Goal: Task Accomplishment & Management: Use online tool/utility

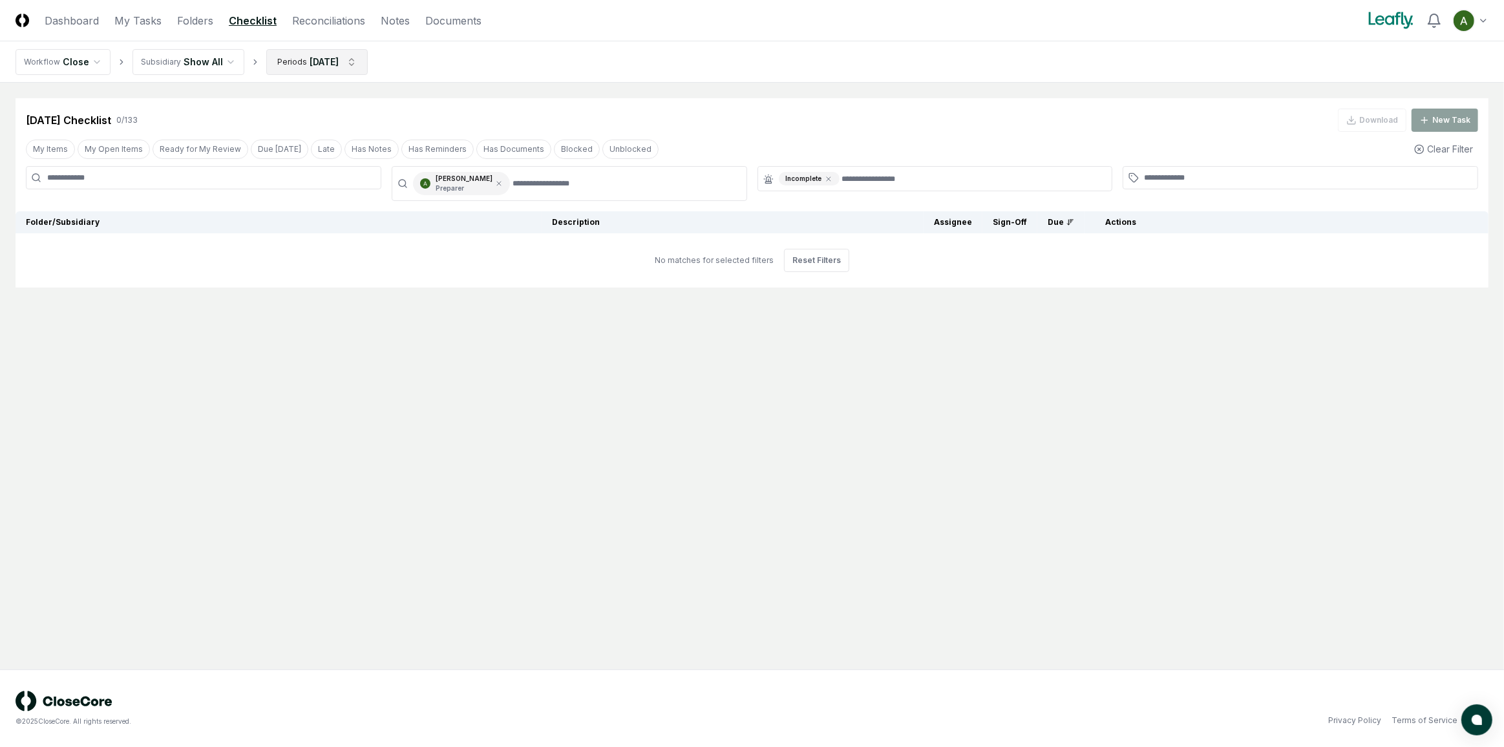
click at [305, 63] on html "CloseCore Dashboard My Tasks Folders Checklist Reconciliations Notes Documents …" at bounding box center [752, 373] width 1504 height 747
click at [289, 222] on div "June 2025" at bounding box center [313, 225] width 103 height 19
click at [301, 169] on div "[DATE]" at bounding box center [313, 167] width 103 height 19
click at [329, 348] on button "Update" at bounding box center [338, 350] width 44 height 23
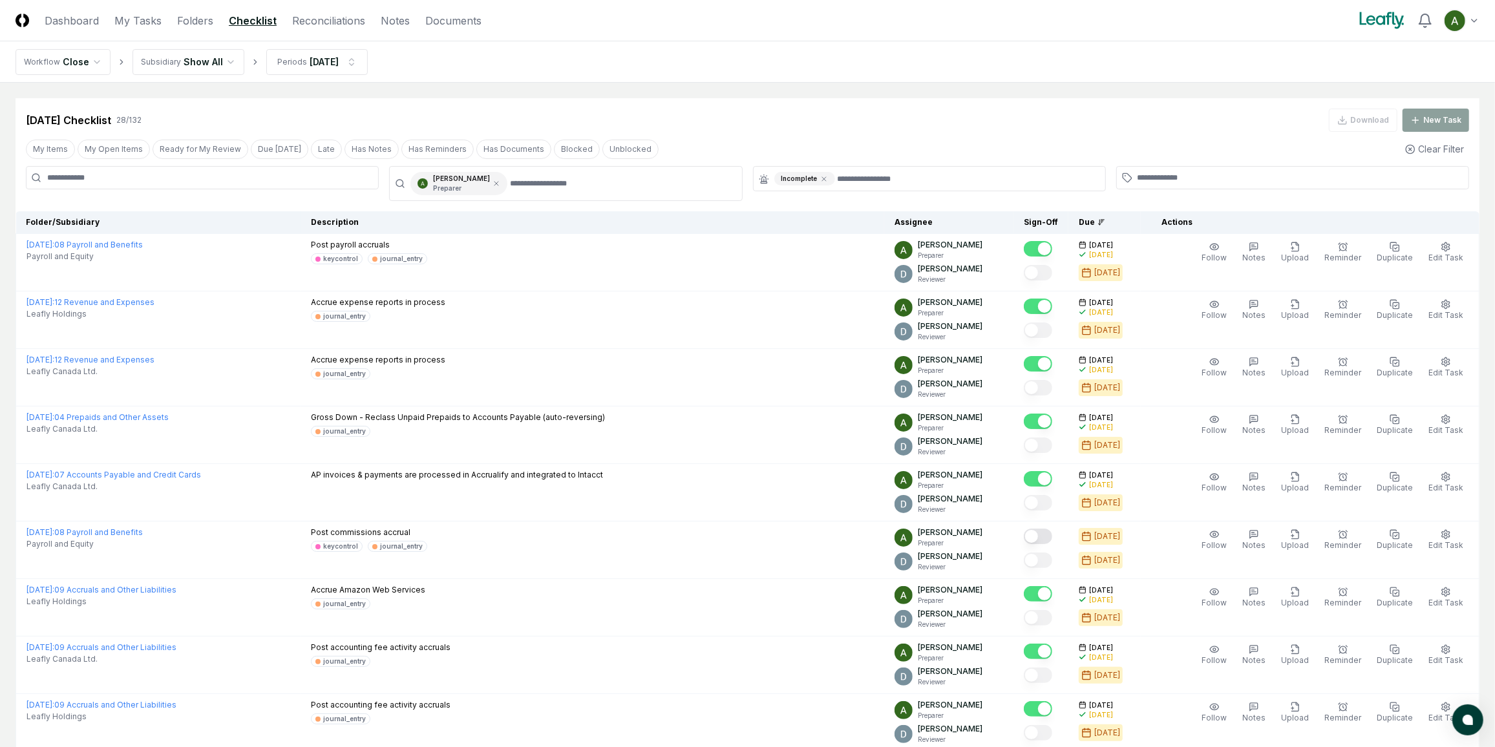
click at [313, 28] on header "CloseCore Dashboard My Tasks Folders Checklist Reconciliations Notes Documents …" at bounding box center [747, 20] width 1495 height 41
click at [336, 20] on link "Reconciliations" at bounding box center [328, 21] width 73 height 16
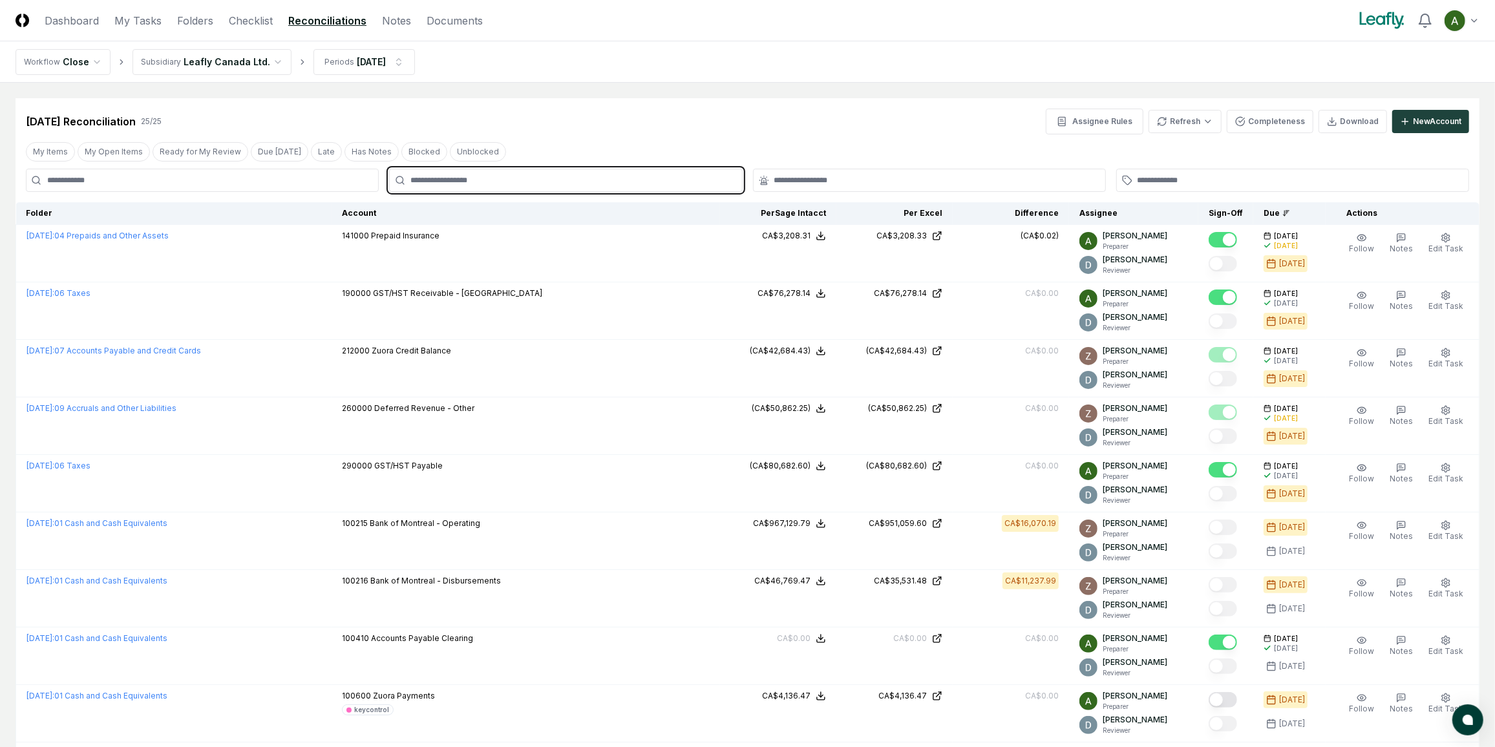
click at [625, 184] on input "text" at bounding box center [572, 181] width 323 height 12
type input "***"
click at [592, 209] on div "Annie Khederlarian Preparer" at bounding box center [565, 215] width 347 height 31
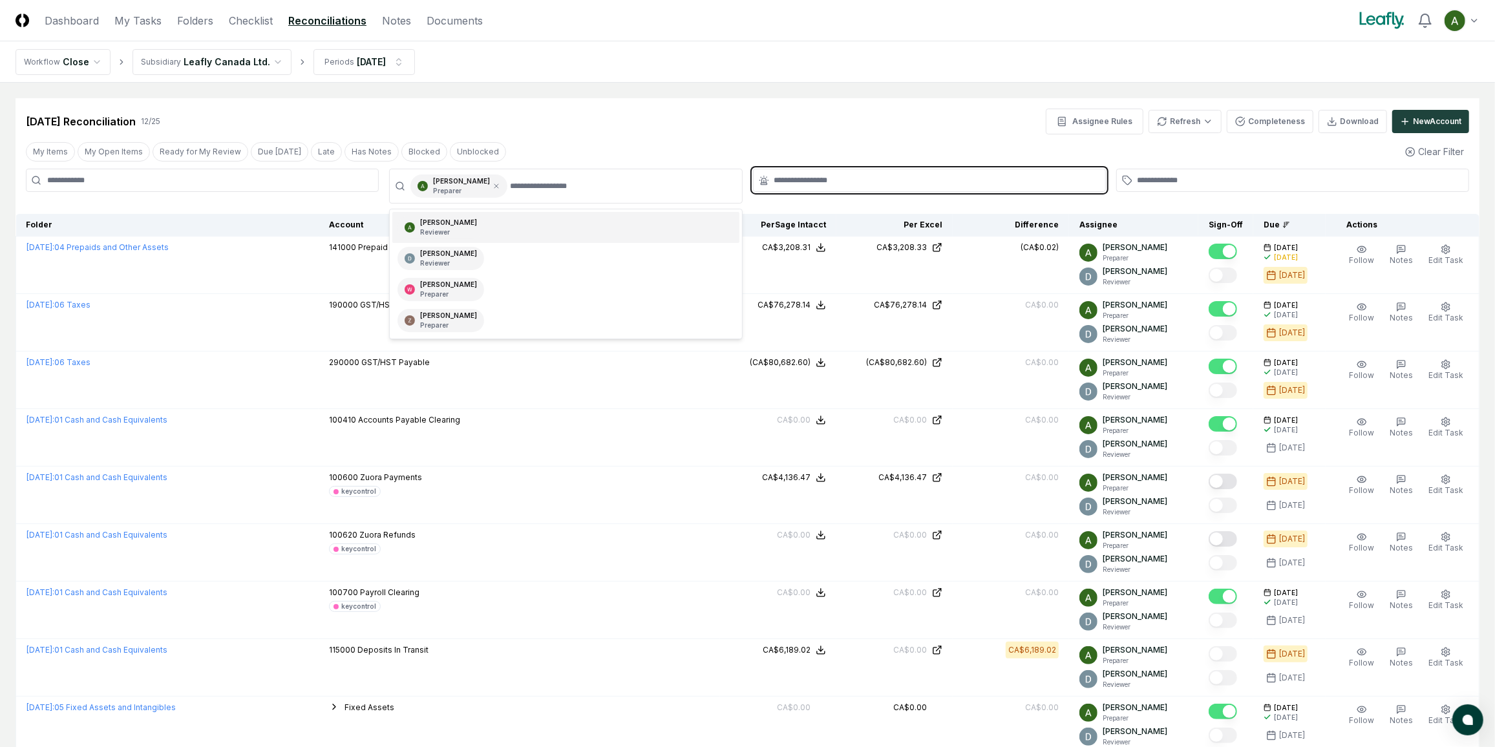
click at [795, 182] on input "text" at bounding box center [936, 181] width 323 height 12
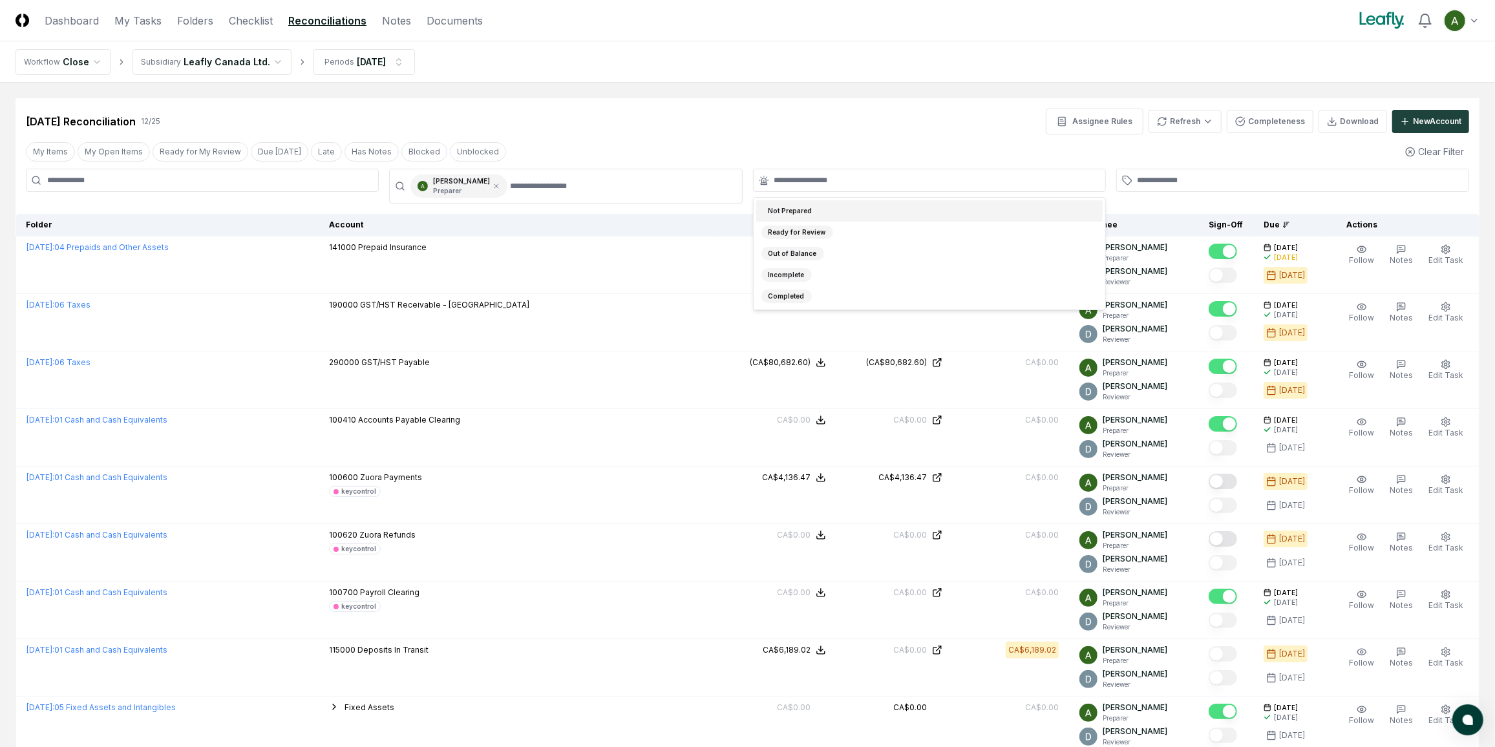
click at [1164, 155] on div "My Items My Open Items Ready for My Review Due Today Late Has Notes Blocked Unb…" at bounding box center [748, 152] width 1464 height 24
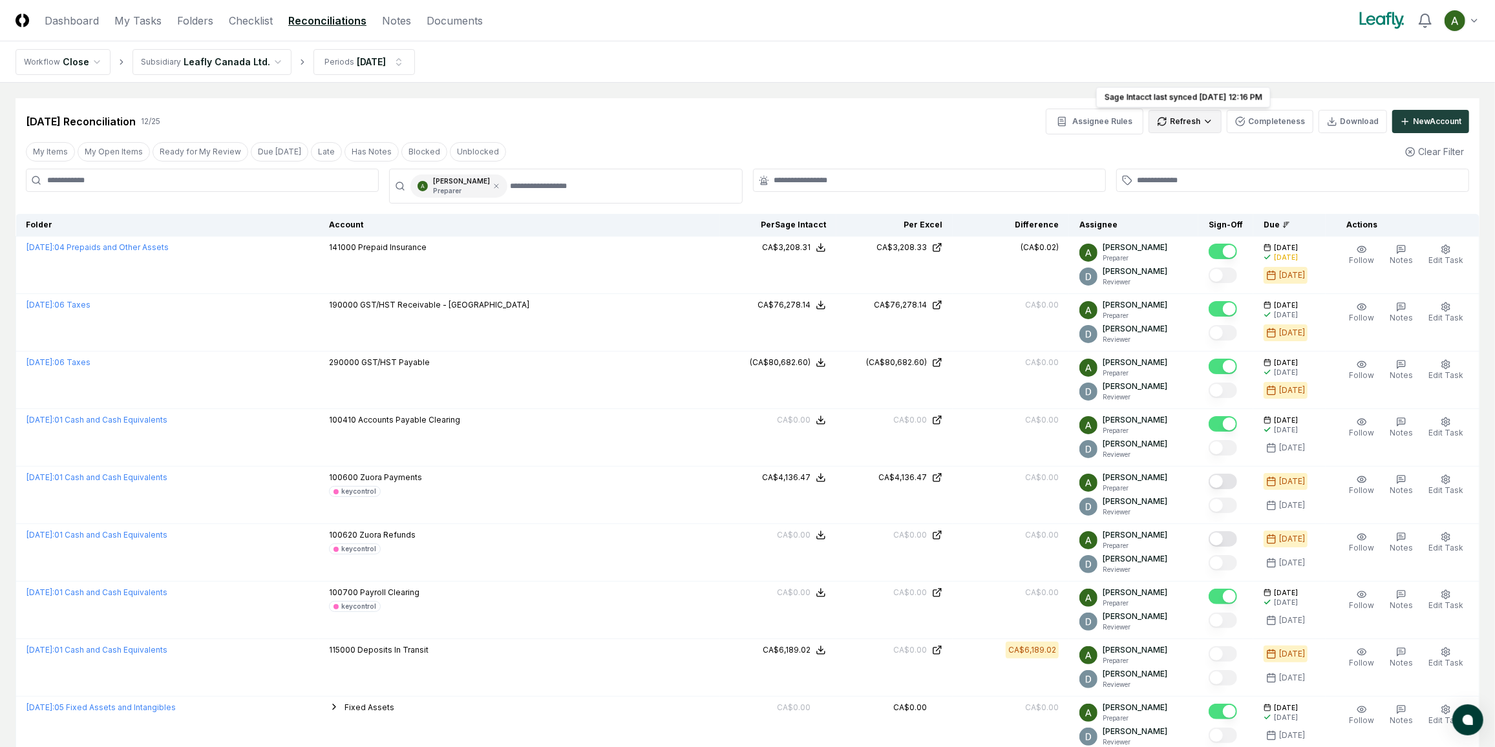
click at [1212, 121] on html "CloseCore Dashboard My Tasks Folders Checklist Reconciliations Notes Documents …" at bounding box center [747, 510] width 1495 height 1020
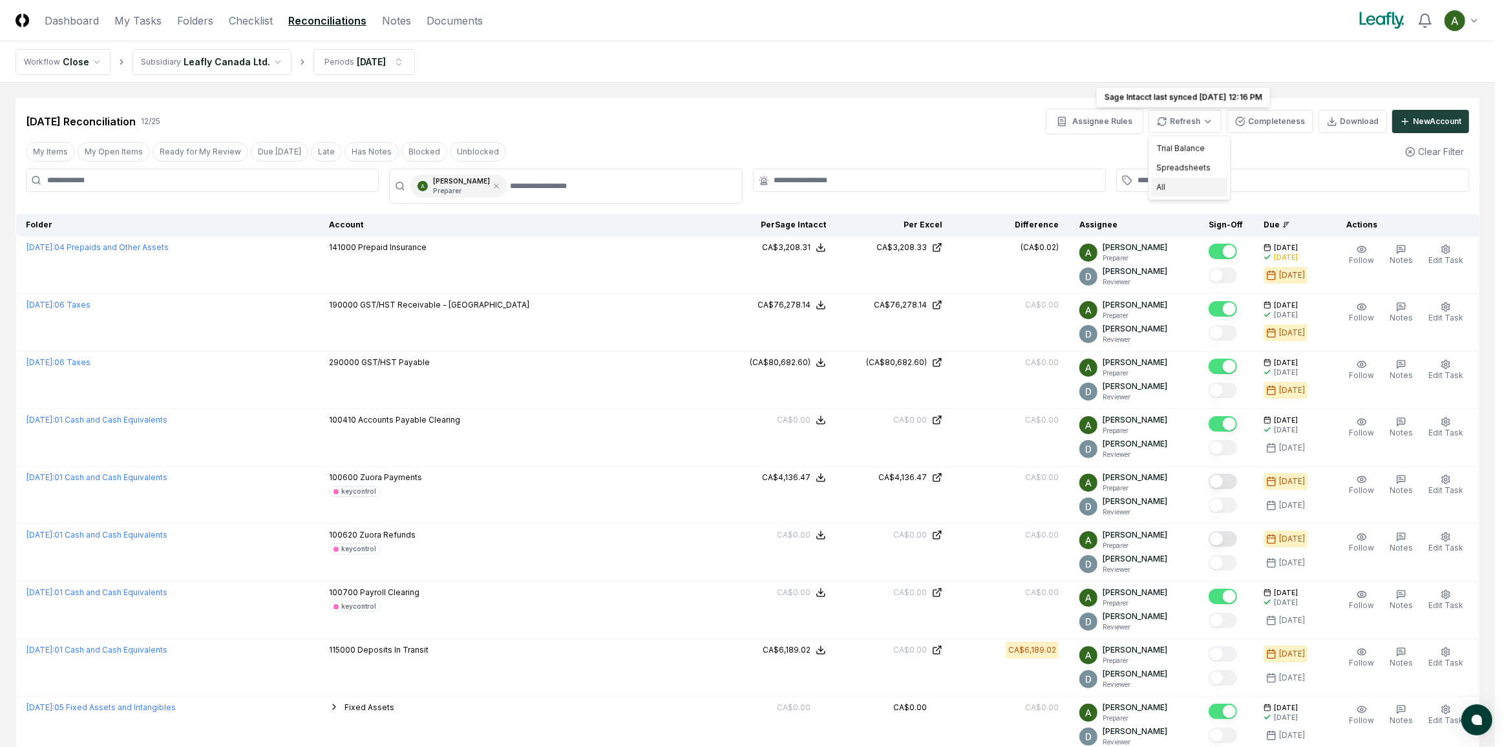
click at [1162, 186] on div "All" at bounding box center [1189, 187] width 76 height 19
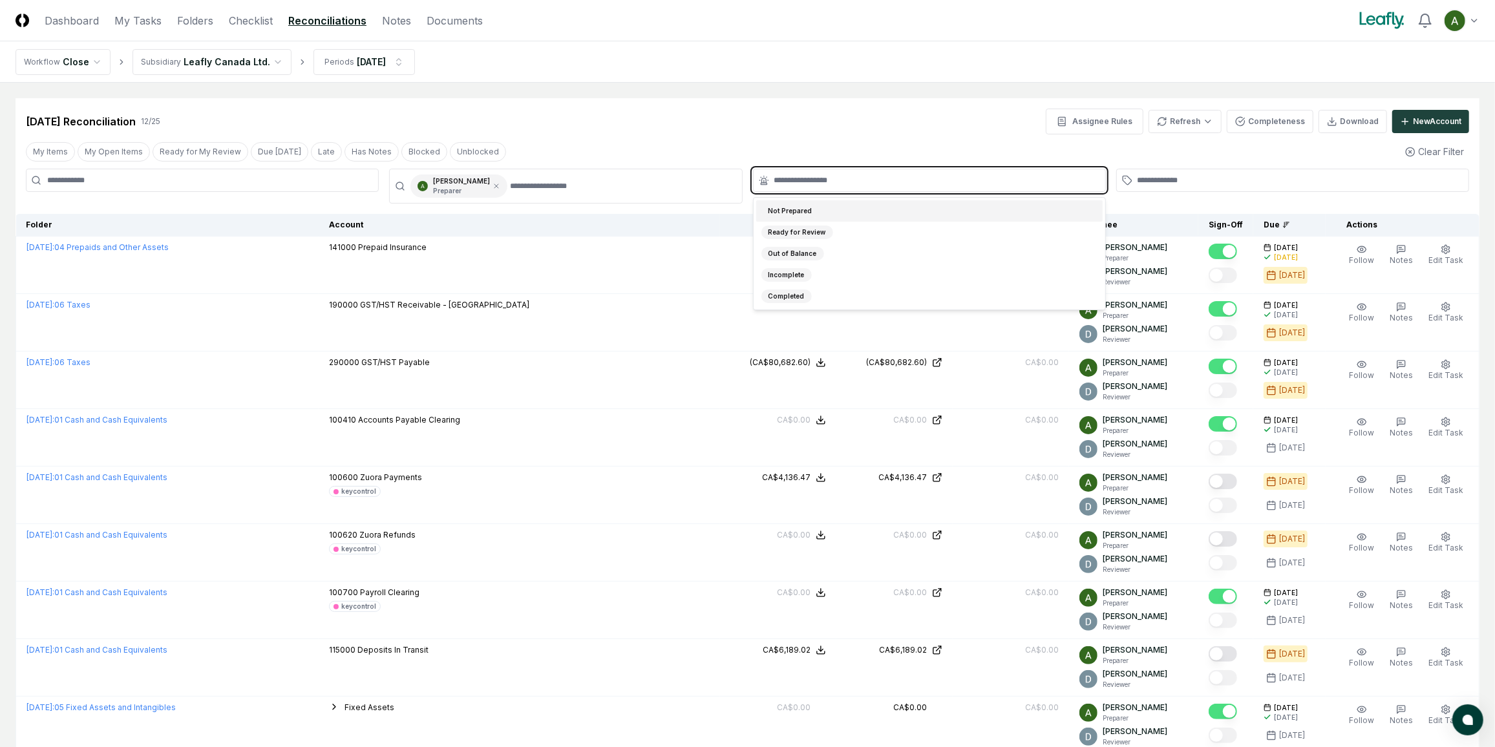
click at [795, 175] on input "text" at bounding box center [936, 181] width 323 height 12
click at [801, 211] on div "Not Prepared" at bounding box center [791, 211] width 58 height 14
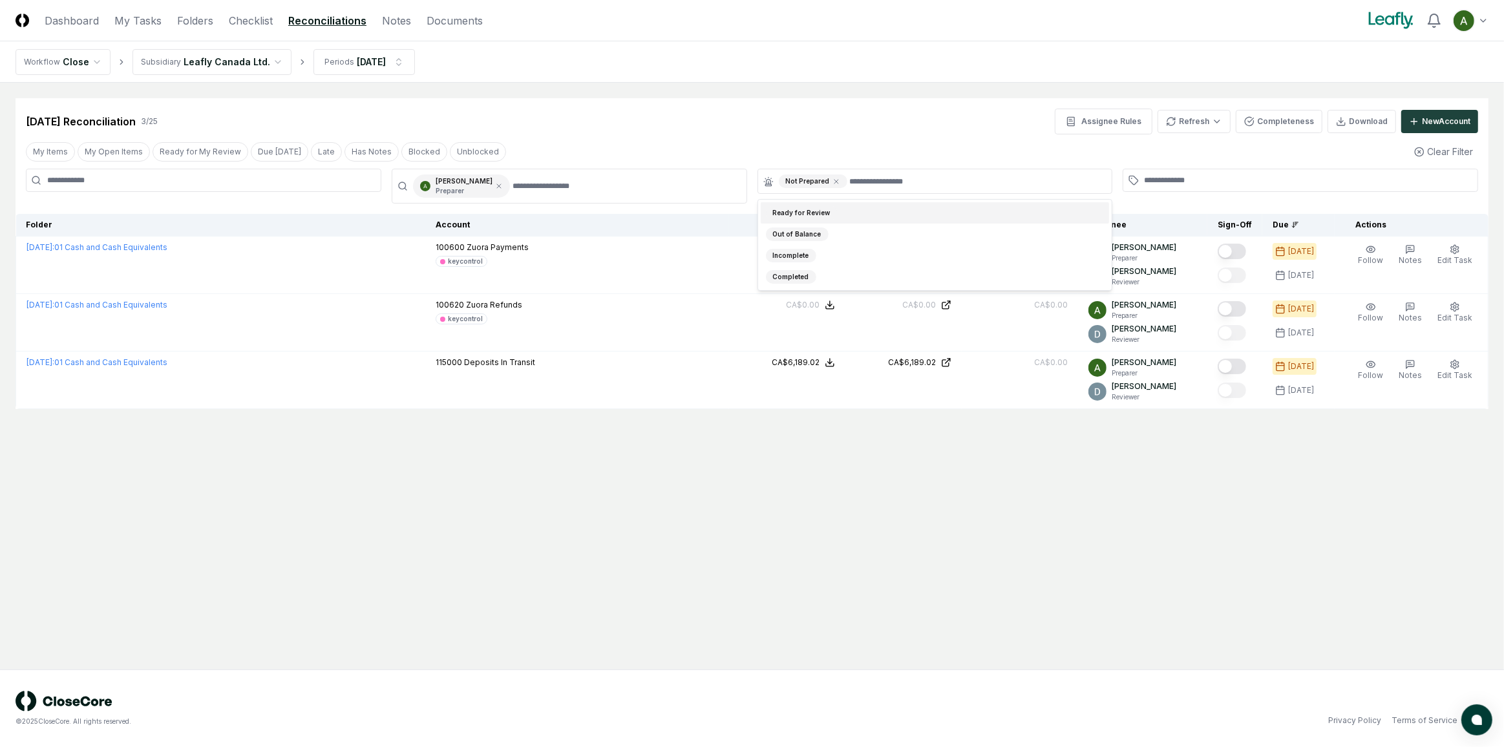
click at [797, 134] on div "Sep 2025 Reconciliation 3 / 25 Assignee Rules Refresh Completeness Download New…" at bounding box center [752, 253] width 1473 height 311
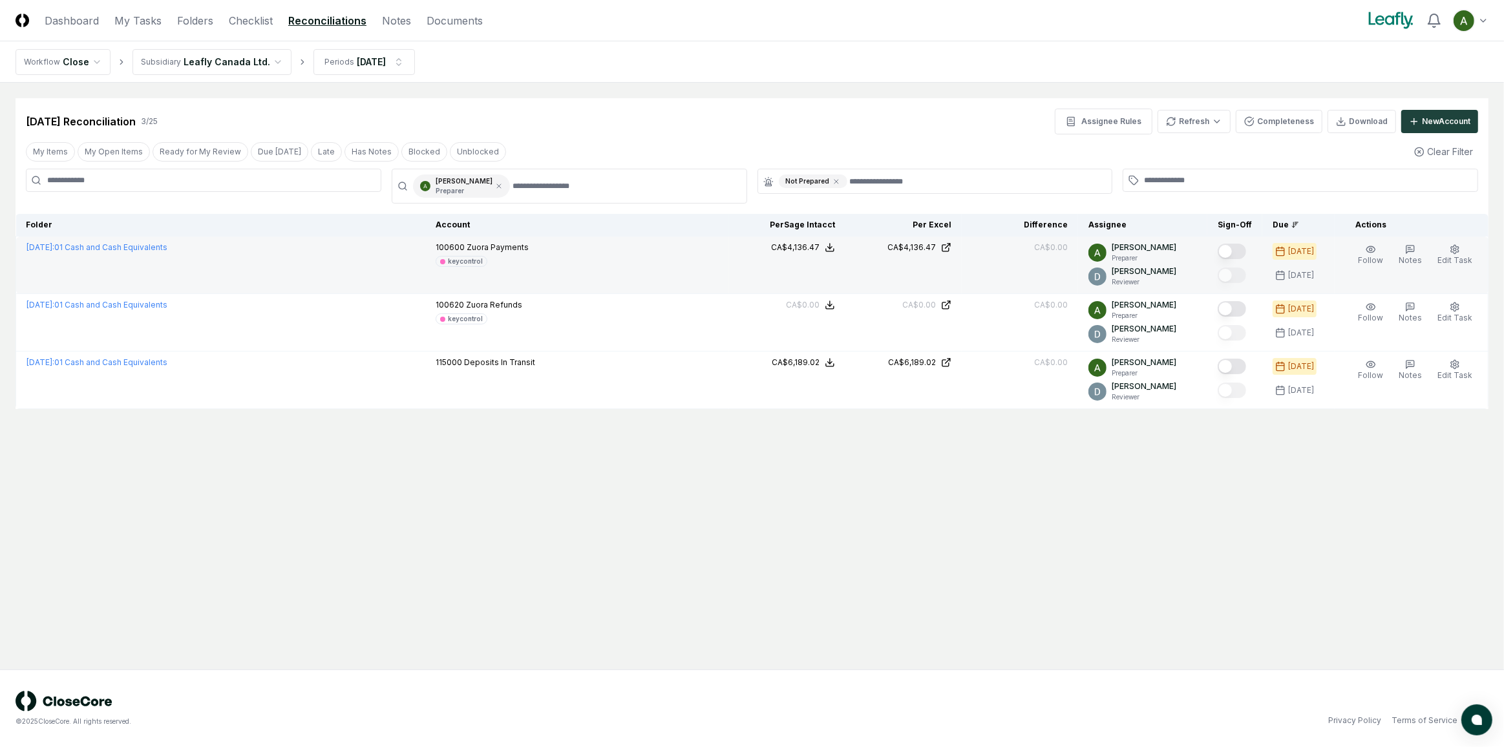
click at [1245, 248] on button "Mark complete" at bounding box center [1232, 252] width 28 height 16
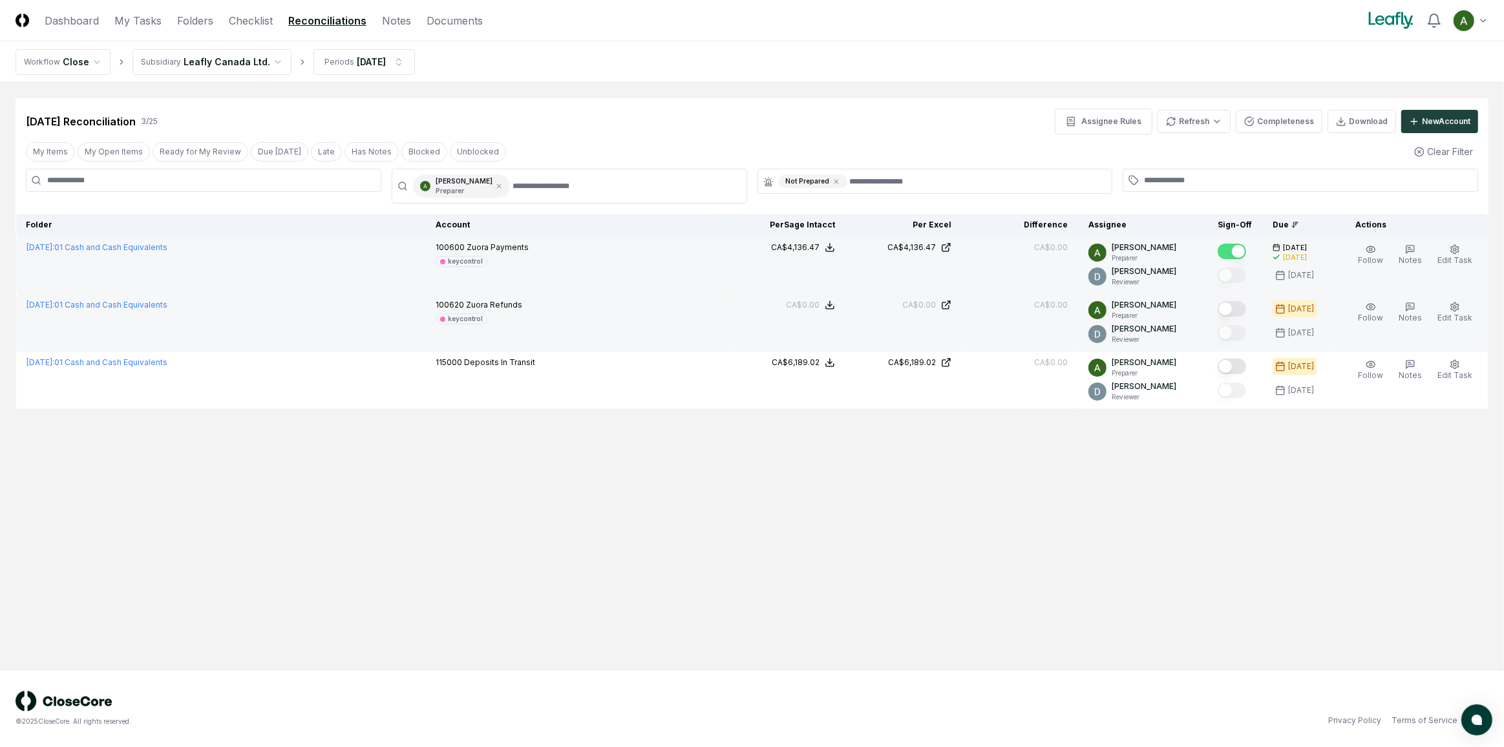
click at [1244, 303] on button "Mark complete" at bounding box center [1232, 309] width 28 height 16
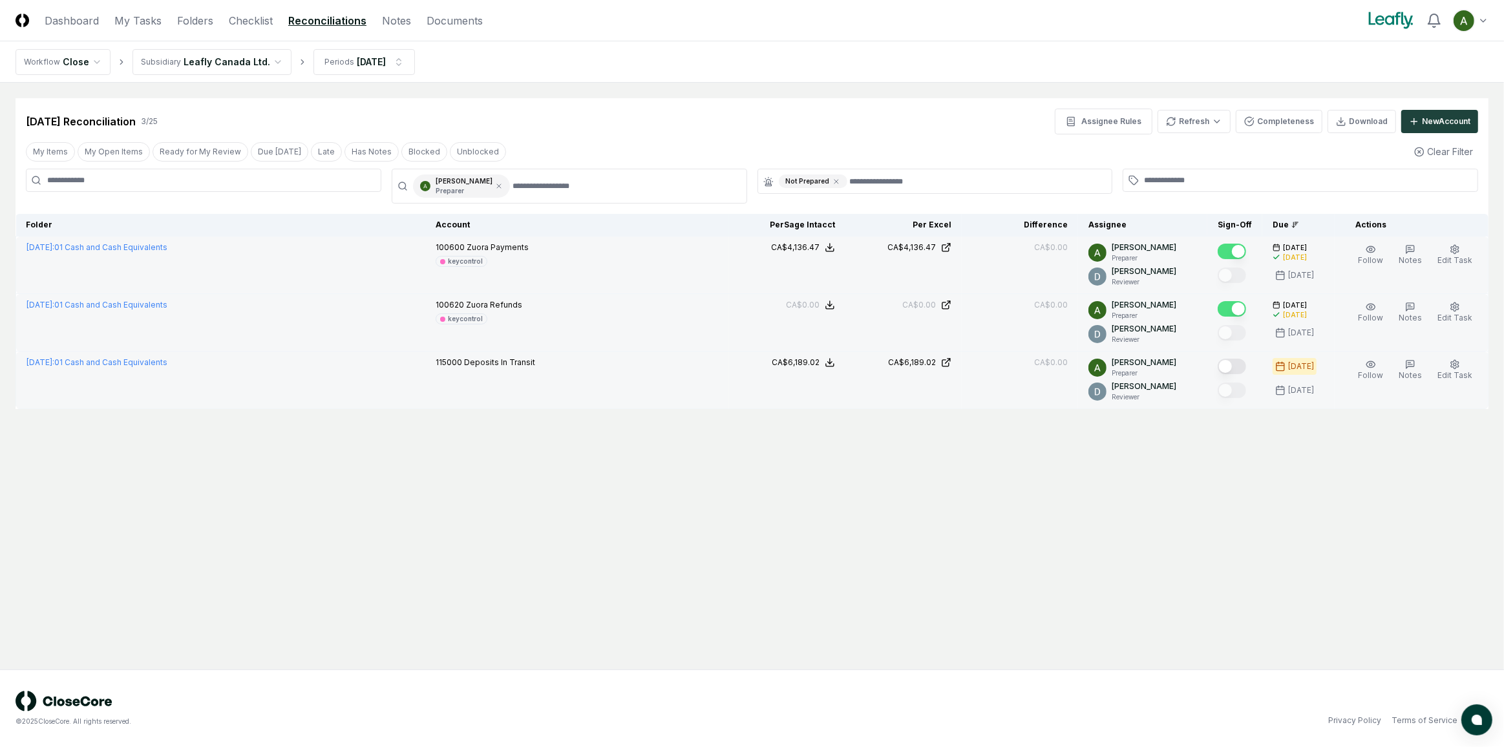
click at [1247, 368] on button "Mark complete" at bounding box center [1232, 367] width 28 height 16
click at [540, 144] on div "My Items My Open Items Ready for My Review Due Today Late Has Notes Blocked Unb…" at bounding box center [752, 152] width 1473 height 24
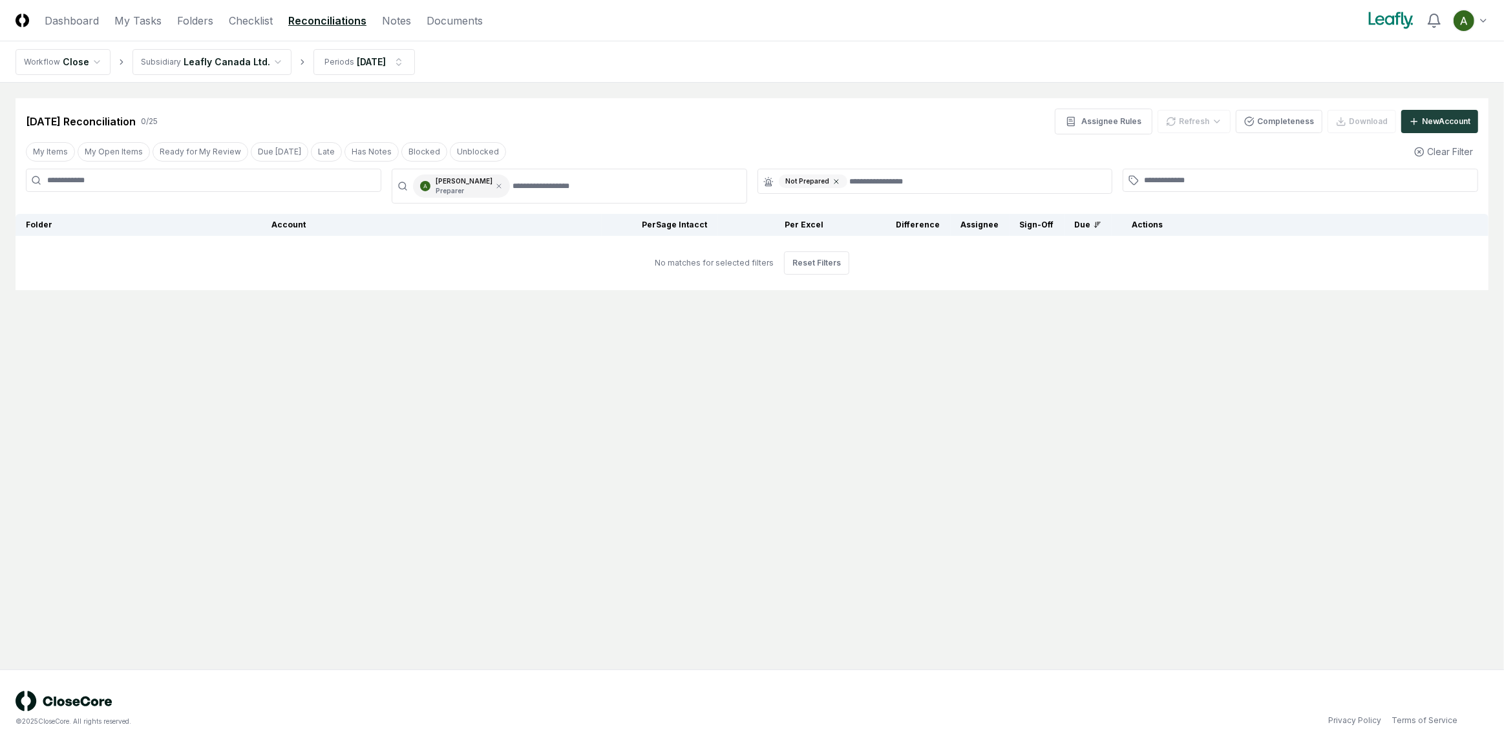
click at [835, 181] on icon at bounding box center [837, 182] width 8 height 8
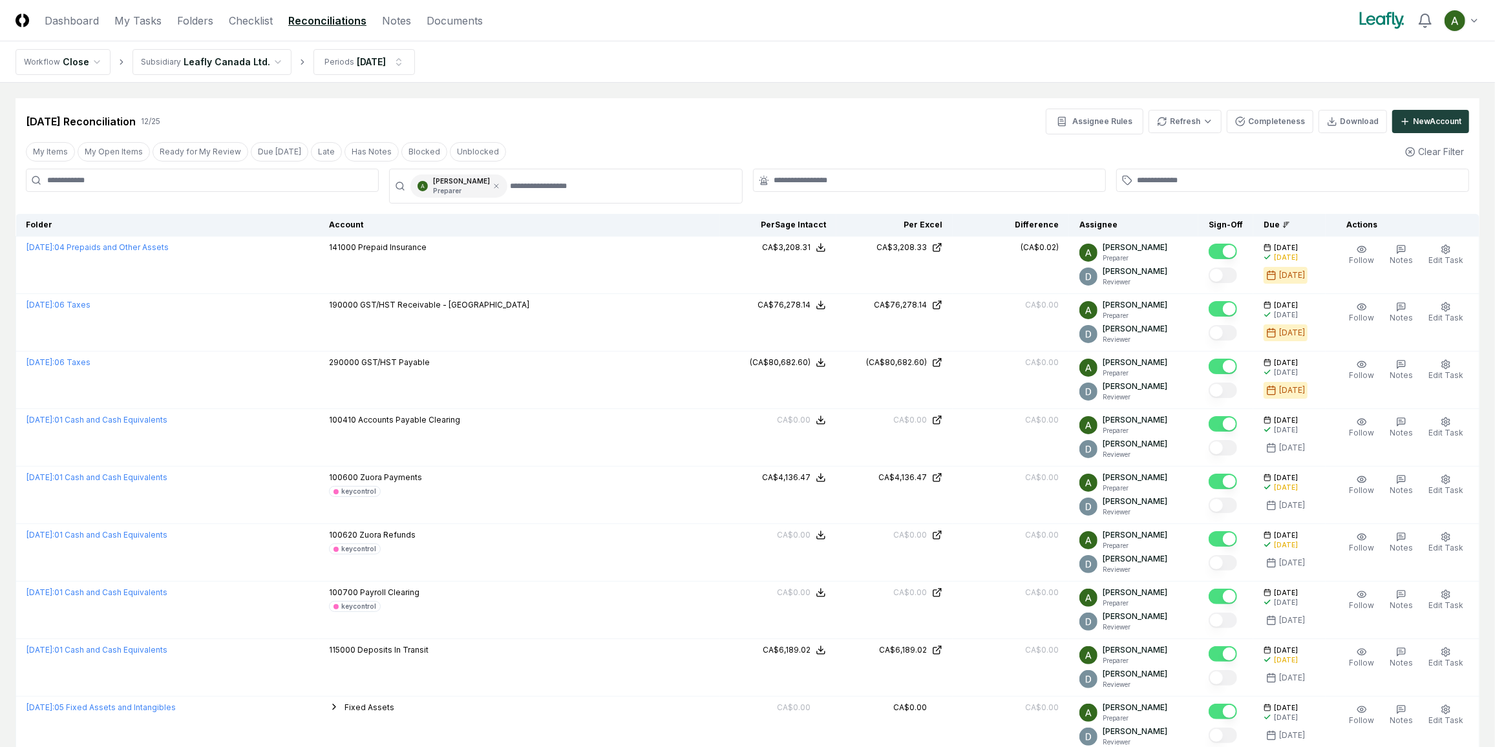
click at [268, 62] on html "CloseCore Dashboard My Tasks Folders Checklist Reconciliations Notes Documents …" at bounding box center [747, 510] width 1495 height 1020
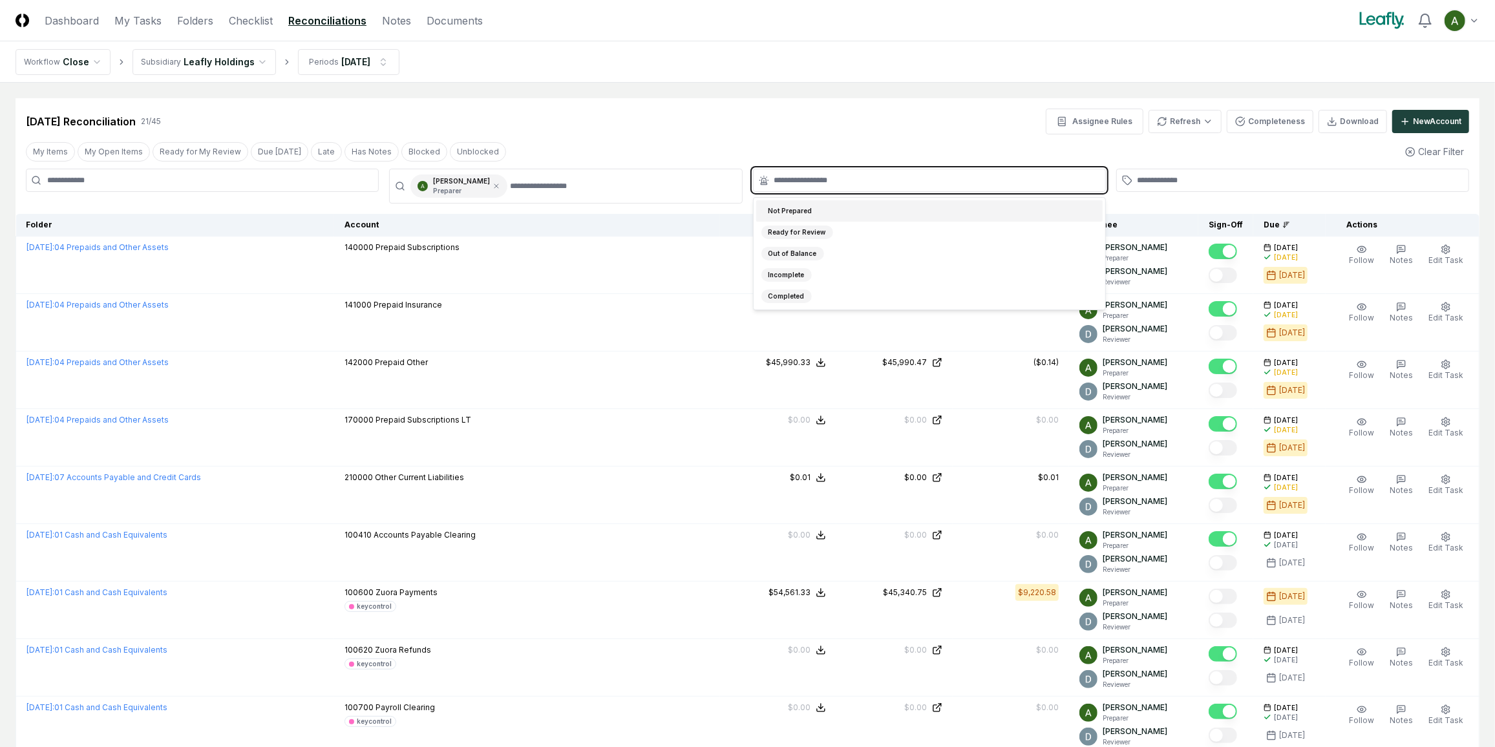
click at [830, 178] on input "text" at bounding box center [936, 181] width 323 height 12
click at [833, 211] on div "Not Prepared" at bounding box center [929, 210] width 347 height 21
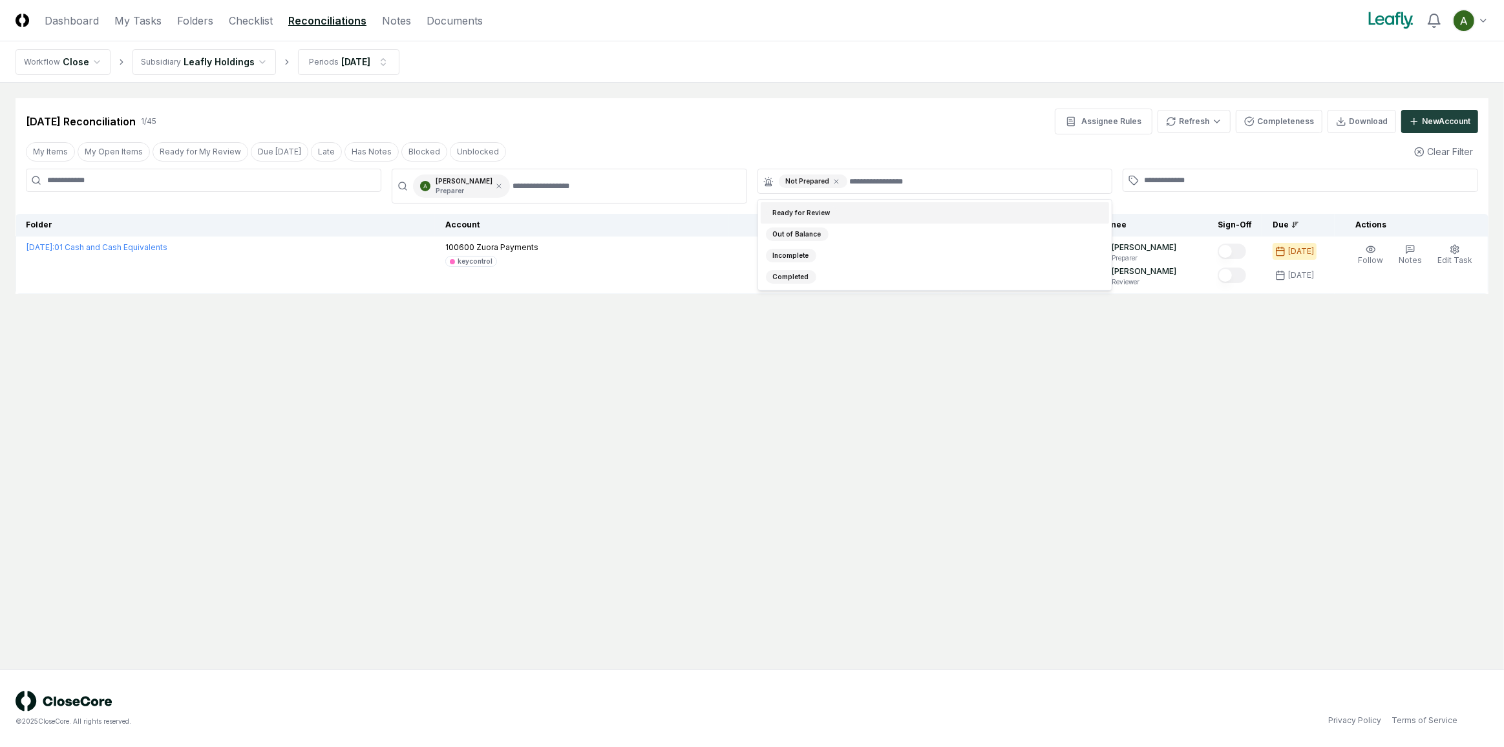
click at [857, 96] on main "Cancel Reassign Sep 2025 Reconciliation 1 / 45 Assignee Rules Refresh Completen…" at bounding box center [752, 376] width 1504 height 587
